Goal: Navigation & Orientation: Find specific page/section

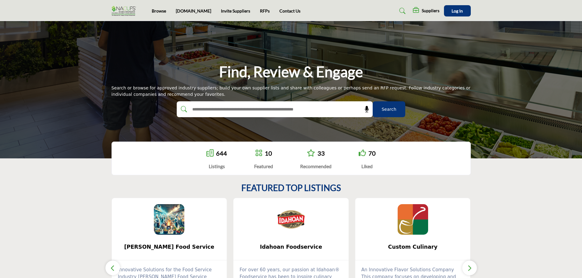
click at [313, 153] on icon at bounding box center [311, 152] width 8 height 7
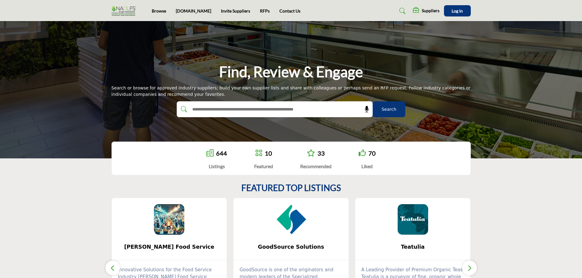
drag, startPoint x: 0, startPoint y: 0, endPoint x: 123, endPoint y: 11, distance: 123.9
click at [123, 11] on img at bounding box center [125, 11] width 27 height 10
